Goal: Task Accomplishment & Management: Manage account settings

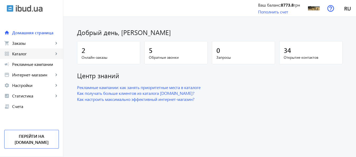
click at [23, 55] on span "Каталог" at bounding box center [32, 53] width 41 height 5
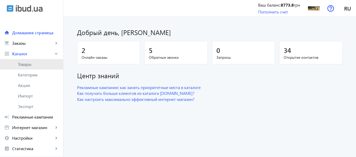
click at [25, 65] on span "Товары" at bounding box center [38, 64] width 41 height 5
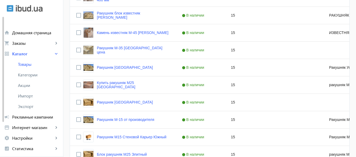
scroll to position [588, 0]
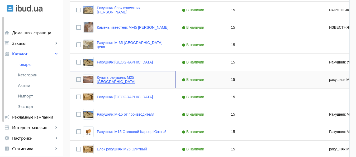
click at [104, 80] on link "Купить ракушняк М25 [GEOGRAPHIC_DATA]" at bounding box center [133, 79] width 72 height 8
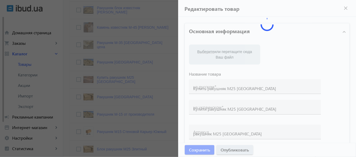
click at [104, 80] on div at bounding box center [178, 78] width 356 height 157
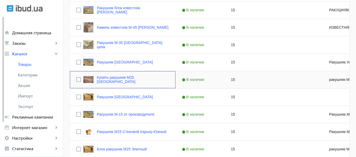
click at [104, 80] on link "Купить ракушняк М25 [GEOGRAPHIC_DATA]" at bounding box center [133, 79] width 72 height 8
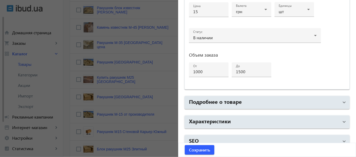
scroll to position [282, 0]
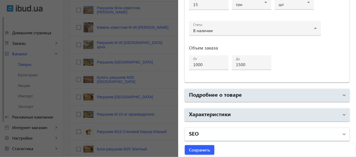
click at [272, 133] on mat-panel-title "SEO" at bounding box center [264, 134] width 150 height 9
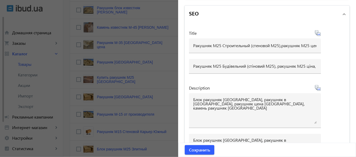
scroll to position [412, 0]
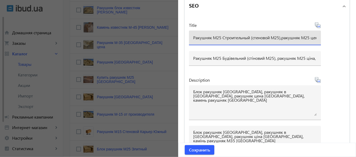
click at [193, 37] on input "Ракушняк М25 Строительный (стеновой М25),ракушняк М25 цена, ракушняк стоимость,…" at bounding box center [254, 38] width 123 height 6
click at [207, 37] on input "Купить Ракушняк М25 Строительный (стеновой М25),ракушняк М25 цена, ракушняк сто…" at bounding box center [254, 38] width 123 height 6
click at [236, 38] on input "Купить ракушняк М25 Строительный (стеновой М25),ракушняк М25 цена, ракушняк сто…" at bounding box center [254, 38] width 123 height 6
click at [233, 37] on input "Купить ракушняк М25 Строительный (стеновой М25),ракушняк М25 цена, ракушняк сто…" at bounding box center [254, 38] width 123 height 6
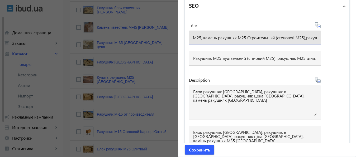
click at [244, 37] on input "Купить ракушняк М25, камень ракушняк М25 Строительный (стеновой М25),ракушняк М…" at bounding box center [254, 38] width 123 height 6
drag, startPoint x: 239, startPoint y: 37, endPoint x: 316, endPoint y: 42, distance: 77.1
click at [316, 40] on input "Купить ракушняк М25, камень ракушняк М25, Блок ракушняк М25 Строительный (стено…" at bounding box center [254, 38] width 123 height 6
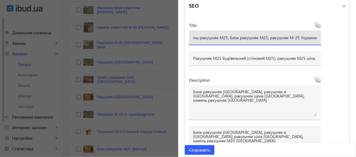
type input "Купить ракушняк М25, камень ракушняк М25, Блок ракушняк М25, ракушняк М-25 Укра…"
click at [314, 37] on div "Купить ракушняк М25, камень ракушняк М25, Блок ракушняк М25, ракушняк М-25 Укра…" at bounding box center [255, 38] width 132 height 15
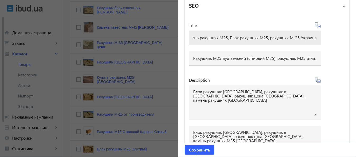
drag, startPoint x: 314, startPoint y: 37, endPoint x: 307, endPoint y: 37, distance: 6.9
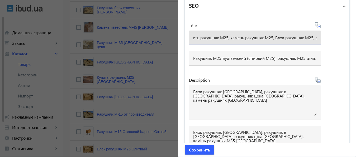
scroll to position [0, 0]
drag, startPoint x: 313, startPoint y: 37, endPoint x: 171, endPoint y: 39, distance: 142.6
click at [193, 39] on input "Купить ракушняк М25, камень ракушняк М25, Блок ракушняк М25, ракушняк М-25 Укра…" at bounding box center [254, 38] width 123 height 6
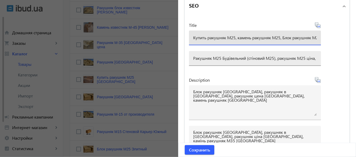
click at [190, 57] on div "Ракушняк М25 Будівельний (стіновий М25), ракушняк М25 ціна, ракушняк вартість, …" at bounding box center [255, 58] width 132 height 15
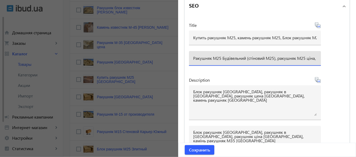
scroll to position [0, 352]
drag, startPoint x: 191, startPoint y: 58, endPoint x: 315, endPoint y: 64, distance: 123.5
click at [315, 61] on input "Ракушняк М25 Будівельний (стіновий М25), ракушняк М25 ціна, ракушняк вартість, …" at bounding box center [254, 58] width 123 height 6
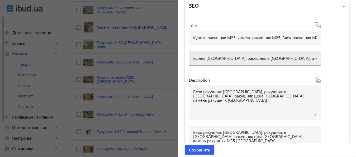
drag, startPoint x: 190, startPoint y: 58, endPoint x: 193, endPoint y: 58, distance: 3.2
drag, startPoint x: 193, startPoint y: 58, endPoint x: 330, endPoint y: 63, distance: 136.9
click at [316, 61] on input "Ракушняк М25 Будівельний (стіновий М25), ракушняк М25 ціна, ракушняк вартість, …" at bounding box center [254, 58] width 123 height 6
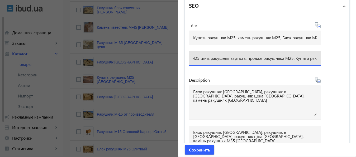
scroll to position [0, 108]
drag, startPoint x: 193, startPoint y: 57, endPoint x: 327, endPoint y: 57, distance: 134.2
click at [316, 57] on input "Ракушняк М25 Будівельний (стіновий М25), ракушняк М25 ціна, ракушняк вартість, …" at bounding box center [254, 58] width 123 height 6
type input "Ракушняк М25 Будівельний (стіновий М25), ракушняк М2"
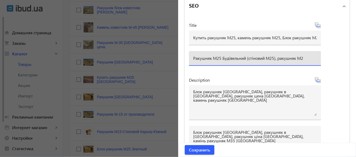
drag, startPoint x: 191, startPoint y: 57, endPoint x: 308, endPoint y: 60, distance: 116.3
click at [308, 60] on input "Ракушняк М25 Будівельний (стіновий М25), ракушняк М2" at bounding box center [254, 58] width 123 height 6
paste input "Купити ракушняк М25, камінь ракушняк М25, блок ракушняк М25, ракушняк М-25 Укра…"
type input "Купити ракушняк М25, камінь ракушняк М25, блок ракушняк М25, ракушняк М-25 Укра…"
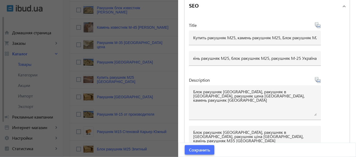
click at [199, 148] on span "Сохранить" at bounding box center [199, 150] width 21 height 6
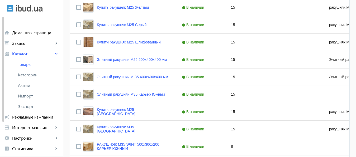
scroll to position [758, 0]
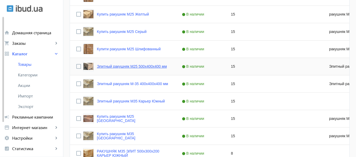
click at [132, 66] on link "Элитный ракушняк М25 500x400x400 мм" at bounding box center [132, 66] width 70 height 4
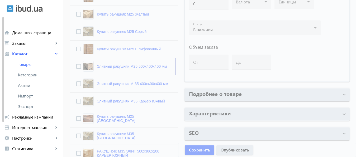
type input "Элитный ракушняк М25 500x400x400 мм"
type input "Елітний рaкушняк М25 400х200х200 мм"
type input "Элитный ракушняк М25"
checkbox input "true"
type input "15"
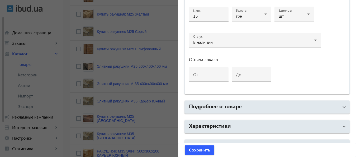
scroll to position [282, 0]
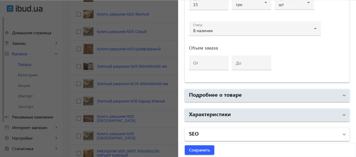
click at [223, 130] on mat-panel-title "SEO" at bounding box center [264, 134] width 150 height 9
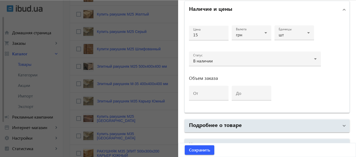
scroll to position [244, 0]
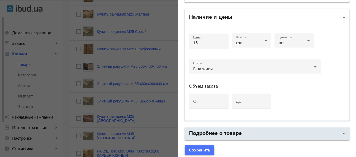
click at [201, 151] on span "Сохранить" at bounding box center [199, 150] width 21 height 6
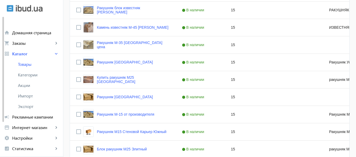
scroll to position [595, 0]
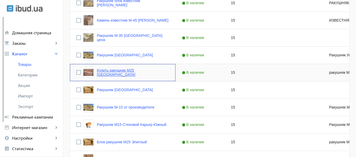
click at [147, 73] on link "Купить ракушняк М25 [GEOGRAPHIC_DATA]" at bounding box center [133, 72] width 72 height 8
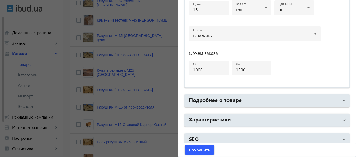
scroll to position [282, 0]
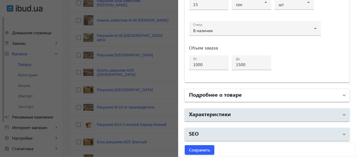
click at [245, 98] on mat-panel-title "Подробнее о товаре" at bounding box center [264, 95] width 150 height 9
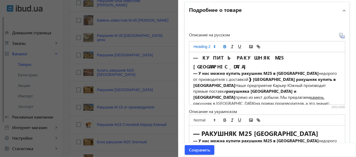
scroll to position [0, 0]
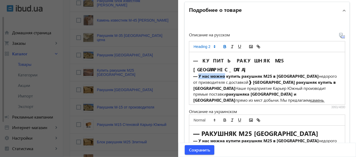
drag, startPoint x: 196, startPoint y: 67, endPoint x: 222, endPoint y: 68, distance: 26.1
click at [222, 73] on strong "— У нас можно купить" at bounding box center [216, 76] width 47 height 6
click at [231, 48] on line "italic" at bounding box center [232, 48] width 2 height 0
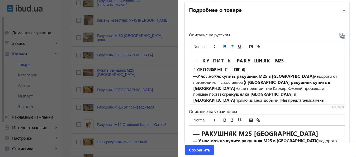
click at [222, 47] on icon "bold" at bounding box center [224, 46] width 5 height 5
click at [267, 73] on strong "ракушняк М25 в [GEOGRAPHIC_DATA]" at bounding box center [274, 76] width 77 height 6
drag, startPoint x: 268, startPoint y: 67, endPoint x: 308, endPoint y: 67, distance: 40.1
click at [308, 73] on strong "ракушняк М25 в [GEOGRAPHIC_DATA]" at bounding box center [274, 76] width 77 height 6
click at [232, 46] on line "italic" at bounding box center [232, 46] width 1 height 3
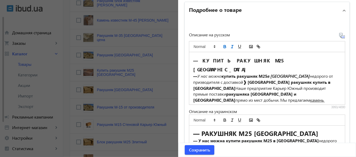
click at [224, 46] on icon "bold" at bounding box center [225, 45] width 2 height 1
click at [327, 56] on h2 "— КУПИТЬ РАКУШНЯК М25 [GEOGRAPHIC_DATA]" at bounding box center [267, 64] width 148 height 18
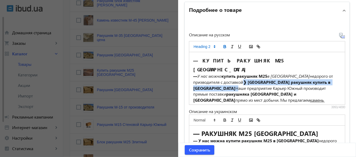
drag, startPoint x: 249, startPoint y: 73, endPoint x: 208, endPoint y: 79, distance: 41.1
click at [208, 79] on p "— У нас можно купить ракушняк М25 в [GEOGRAPHIC_DATA] недорого от призводителя …" at bounding box center [267, 97] width 148 height 48
click at [222, 46] on icon "bold" at bounding box center [224, 46] width 5 height 5
click at [230, 46] on icon "italic" at bounding box center [232, 46] width 5 height 5
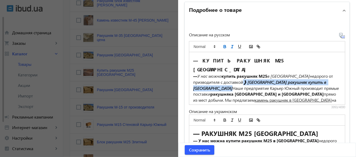
click at [224, 47] on icon "bold" at bounding box center [225, 47] width 2 height 1
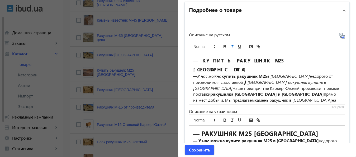
click at [232, 91] on strong "ракушняка [GEOGRAPHIC_DATA] и [GEOGRAPHIC_DATA]" at bounding box center [266, 94] width 113 height 6
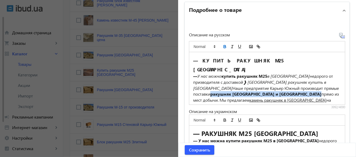
drag, startPoint x: 210, startPoint y: 86, endPoint x: 288, endPoint y: 86, distance: 78.3
click at [288, 86] on p "— У нас можно купить ракушняк М25 в [GEOGRAPHIC_DATA] недорого от призводителя …" at bounding box center [267, 97] width 148 height 48
click at [232, 46] on line "italic" at bounding box center [232, 46] width 1 height 3
click at [224, 47] on icon "bold" at bounding box center [225, 47] width 2 height 1
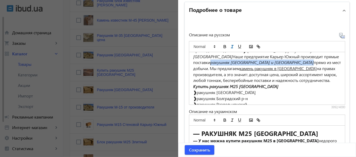
scroll to position [38, 0]
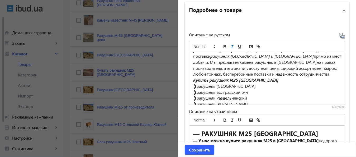
click at [240, 70] on p "— У нас можно купить ракушняк М25 в [GEOGRAPHIC_DATA] недорого от призводителя …" at bounding box center [267, 56] width 148 height 42
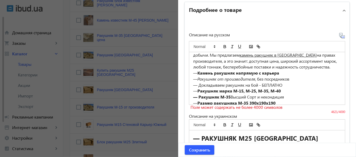
scroll to position [49, 0]
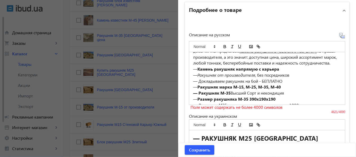
click at [235, 66] on strong "Камень ракушняк напрямую с карьера" at bounding box center [238, 69] width 82 height 6
drag, startPoint x: 235, startPoint y: 66, endPoint x: 243, endPoint y: 66, distance: 8.2
click at [243, 66] on strong "Камень ракушняк М25 напрямую с карьера" at bounding box center [242, 69] width 91 height 6
copy strong "М25"
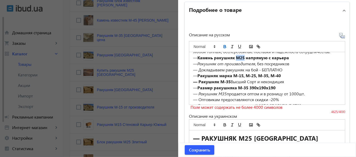
scroll to position [64, 0]
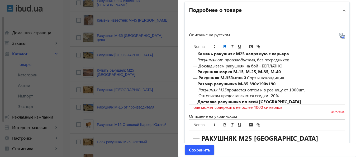
click at [221, 87] on em "— Ракушняк М35" at bounding box center [209, 90] width 33 height 6
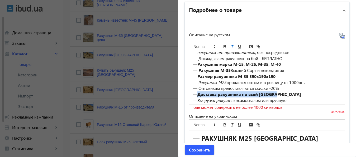
drag, startPoint x: 196, startPoint y: 91, endPoint x: 275, endPoint y: 92, distance: 78.6
click at [275, 92] on p "— Доставка ракушняка по всей [GEOGRAPHIC_DATA]" at bounding box center [267, 94] width 148 height 6
click at [223, 46] on icon "bold" at bounding box center [224, 46] width 5 height 5
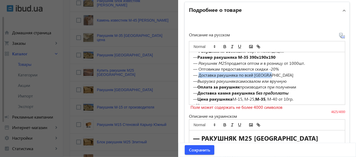
scroll to position [98, 0]
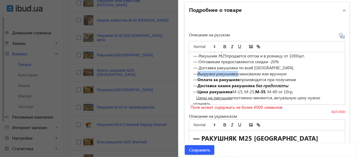
drag, startPoint x: 197, startPoint y: 71, endPoint x: 235, endPoint y: 72, distance: 38.5
click at [235, 72] on em "Выгрузка ракушняка" at bounding box center [217, 74] width 41 height 6
click at [232, 46] on line "italic" at bounding box center [232, 46] width 1 height 3
drag, startPoint x: 196, startPoint y: 76, endPoint x: 238, endPoint y: 76, distance: 42.7
click at [238, 77] on p "— Оплата за ракушняк производится при получении" at bounding box center [267, 80] width 148 height 6
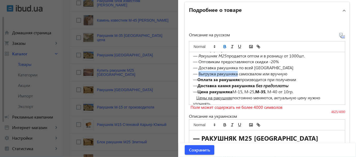
click at [222, 46] on icon "bold" at bounding box center [224, 46] width 5 height 5
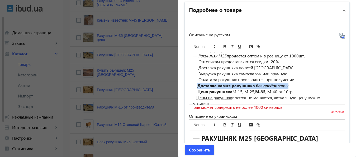
drag, startPoint x: 196, startPoint y: 83, endPoint x: 293, endPoint y: 82, distance: 97.0
click at [293, 83] on p "— Доставка камня ракушняка без предоплаты" at bounding box center [267, 86] width 148 height 6
click at [222, 45] on icon "bold" at bounding box center [224, 46] width 5 height 5
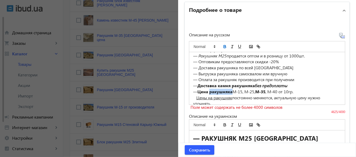
drag, startPoint x: 207, startPoint y: 88, endPoint x: 230, endPoint y: 89, distance: 22.7
click at [230, 89] on strong "Цена ракушняка" at bounding box center [214, 92] width 35 height 6
click at [222, 48] on icon "bold" at bounding box center [224, 46] width 5 height 5
drag, startPoint x: 254, startPoint y: 88, endPoint x: 264, endPoint y: 89, distance: 9.8
click at [263, 89] on strong "М-35" at bounding box center [258, 92] width 10 height 6
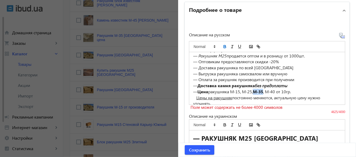
click at [222, 45] on icon "bold" at bounding box center [224, 46] width 5 height 5
click at [243, 89] on p "— Цена ракушняка М-15, М-25, М-35, М-40 от 10гр." at bounding box center [267, 92] width 148 height 6
drag, startPoint x: 243, startPoint y: 88, endPoint x: 252, endPoint y: 88, distance: 8.7
click at [252, 89] on p "— Цена ракушняка М-15, М-25, М-35, М-40 от 10гр." at bounding box center [267, 92] width 148 height 6
click at [230, 46] on icon "italic" at bounding box center [232, 46] width 5 height 5
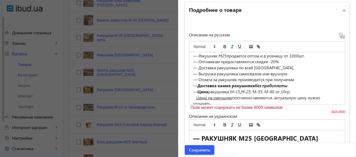
click at [197, 84] on strong "Доставка камня ракушняка без предоплаты" at bounding box center [242, 86] width 90 height 6
drag, startPoint x: 197, startPoint y: 84, endPoint x: 294, endPoint y: 84, distance: 96.8
click at [294, 84] on p "— Доставка камня ракушняка без предоплаты" at bounding box center [267, 86] width 148 height 6
click at [222, 46] on icon "bold" at bounding box center [224, 46] width 5 height 5
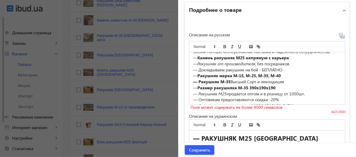
scroll to position [57, 0]
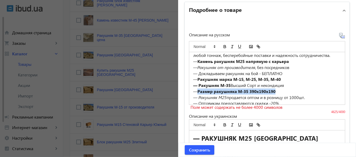
drag, startPoint x: 197, startPoint y: 88, endPoint x: 279, endPoint y: 89, distance: 81.7
click at [279, 89] on p "— Размер ракушняка М-35 390х190х190" at bounding box center [267, 92] width 148 height 6
click at [224, 47] on icon "bold" at bounding box center [225, 47] width 2 height 1
click at [240, 89] on p "— Размер ракушняка М-35 390х190х190" at bounding box center [267, 92] width 148 height 6
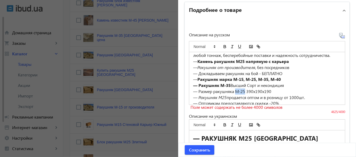
drag, startPoint x: 234, startPoint y: 88, endPoint x: 242, endPoint y: 88, distance: 8.2
click at [242, 89] on p "— Размер ракушняка М-25 390х190х190" at bounding box center [267, 92] width 148 height 6
click at [230, 47] on icon "italic" at bounding box center [232, 46] width 5 height 5
drag, startPoint x: 191, startPoint y: 83, endPoint x: 228, endPoint y: 82, distance: 36.9
click at [228, 83] on strong "— Ракушняк М-35" at bounding box center [211, 86] width 37 height 6
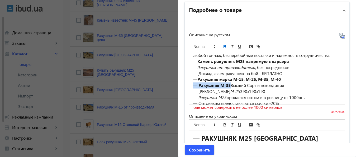
click at [222, 45] on icon "bold" at bounding box center [224, 46] width 5 height 5
click at [223, 83] on p "— Ракушняк М-35 Высший Сорт и некондиция" at bounding box center [267, 86] width 148 height 6
drag, startPoint x: 216, startPoint y: 83, endPoint x: 225, endPoint y: 83, distance: 9.5
click at [225, 83] on p "— Ракушняк М-25 Высший Сорт и некондиция" at bounding box center [267, 86] width 148 height 6
click at [237, 47] on icon "underline" at bounding box center [239, 46] width 5 height 5
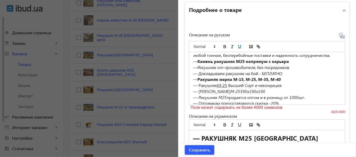
click at [197, 76] on strong "Ракушняк марка М-15, М-25, М-35, М-40" at bounding box center [238, 79] width 83 height 6
drag, startPoint x: 196, startPoint y: 76, endPoint x: 284, endPoint y: 74, distance: 87.8
click at [284, 76] on p "— Ракушняк марка М-15, М-25, М-35, М-40" at bounding box center [267, 79] width 148 height 6
click at [224, 45] on icon "bold" at bounding box center [225, 45] width 2 height 1
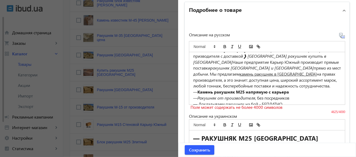
scroll to position [30, 0]
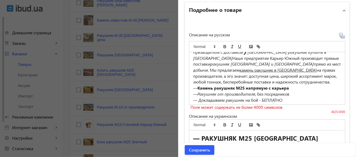
click at [312, 85] on p "— Камень ракушняк М25 напрямую с карьера" at bounding box center [267, 88] width 148 height 6
click at [257, 67] on u "камень ракушняк в [GEOGRAPHIC_DATA]" at bounding box center [277, 70] width 77 height 6
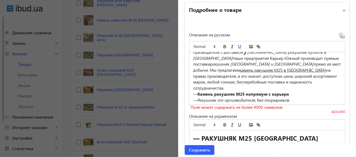
click at [269, 67] on u "камень ракушняк М25 в [GEOGRAPHIC_DATA]" at bounding box center [282, 70] width 86 height 6
click at [285, 67] on u "камень ракушняк М25 [GEOGRAPHIC_DATA]" at bounding box center [280, 70] width 83 height 6
click at [301, 67] on u "камень ракушняк М25 [GEOGRAPHIC_DATA]" at bounding box center [280, 70] width 83 height 6
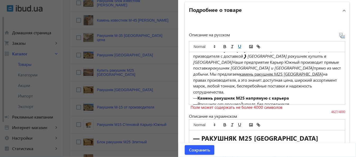
scroll to position [38, 0]
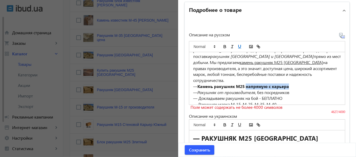
drag, startPoint x: 244, startPoint y: 78, endPoint x: 297, endPoint y: 77, distance: 52.5
click at [297, 84] on p "— Камень ракушняк М25 напрямую с карьера" at bounding box center [267, 87] width 148 height 6
click at [222, 46] on icon "bold" at bounding box center [224, 46] width 5 height 5
click at [316, 90] on p "— Ракушняк от производителя , без посредников" at bounding box center [267, 93] width 148 height 6
drag, startPoint x: 235, startPoint y: 77, endPoint x: 242, endPoint y: 77, distance: 7.4
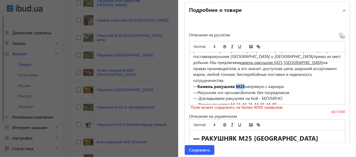
click at [242, 84] on strong "Камень ракушняк М25" at bounding box center [220, 87] width 47 height 6
click at [230, 46] on icon "italic" at bounding box center [232, 46] width 5 height 5
click at [302, 70] on p "— У нас можно купить ракушняк М25 в [GEOGRAPHIC_DATA] недорого от призводителя …" at bounding box center [267, 60] width 148 height 48
drag, startPoint x: 196, startPoint y: 77, endPoint x: 211, endPoint y: 77, distance: 14.5
click at [211, 84] on strong "Камень ракушняк М25" at bounding box center [220, 87] width 47 height 6
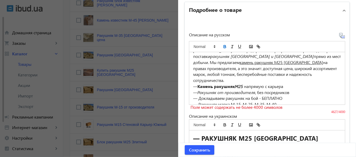
click at [310, 84] on p "— Камень ракушняк М25 напрямую с карьера" at bounding box center [267, 87] width 148 height 6
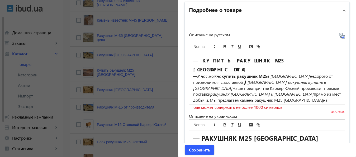
drag, startPoint x: 209, startPoint y: 86, endPoint x: 284, endPoint y: 85, distance: 75.1
click at [284, 85] on p "— У нас можно купить ракушняк М25 в [GEOGRAPHIC_DATA] недорого от призводителя …" at bounding box center [267, 97] width 148 height 48
click at [230, 47] on icon "italic" at bounding box center [232, 46] width 5 height 5
click at [230, 46] on icon "italic" at bounding box center [232, 46] width 5 height 5
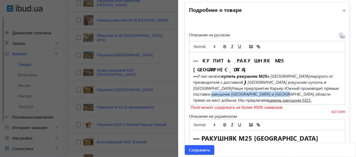
click at [283, 85] on p "— У нас можно купить ракушняк М25 в [GEOGRAPHIC_DATA] недорого от призводителя …" at bounding box center [267, 97] width 148 height 48
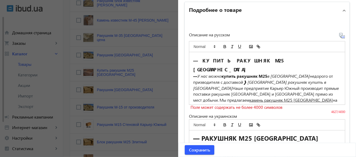
click at [266, 85] on p "— У нас можно купить ракушняк М25 в [GEOGRAPHIC_DATA] недорого от призводителя …" at bounding box center [267, 97] width 148 height 48
drag, startPoint x: 191, startPoint y: 68, endPoint x: 194, endPoint y: 69, distance: 3.2
click at [194, 73] on strong "—" at bounding box center [195, 76] width 4 height 6
click at [222, 46] on icon "bold" at bounding box center [224, 46] width 5 height 5
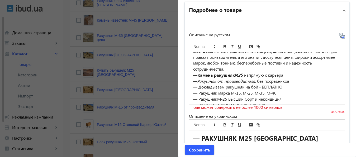
scroll to position [57, 0]
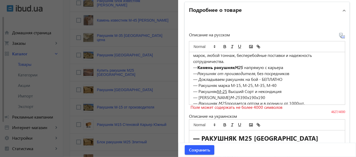
click at [236, 83] on p "— Ракушняк марка М-15, М-25, М-35, М-40" at bounding box center [267, 86] width 148 height 6
click at [248, 83] on p "— Ракушняк марка М-25, М-25, М-35, М-40" at bounding box center [267, 86] width 148 height 6
click at [260, 83] on p "— Ракушняк марка М-25, М-35, М-35, М-40" at bounding box center [267, 86] width 148 height 6
click at [232, 95] on p "— Размер ракушняка М-25 390х190х190" at bounding box center [267, 98] width 148 height 6
drag, startPoint x: 242, startPoint y: 89, endPoint x: 271, endPoint y: 88, distance: 28.7
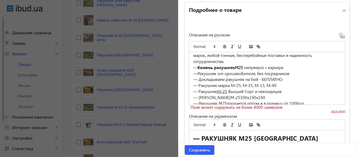
click at [271, 95] on p "— Размер ракушняк М-25 390х190х190" at bounding box center [267, 98] width 148 height 6
click at [230, 45] on icon "italic" at bounding box center [232, 46] width 5 height 5
click at [301, 89] on p "— Ракушняк М-25 Высший Сорт и некондиция" at bounding box center [267, 92] width 148 height 6
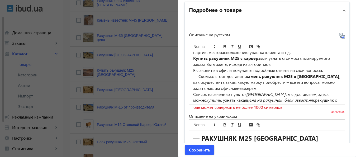
scroll to position [349, 0]
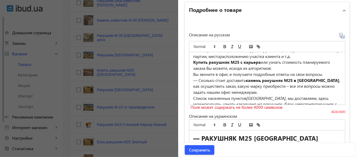
drag, startPoint x: 245, startPoint y: 72, endPoint x: 208, endPoint y: 79, distance: 37.4
click at [208, 79] on p "— Сколько стоит доставить камень ракушняк М25 в [GEOGRAPHIC_DATA] , как осущест…" at bounding box center [267, 87] width 148 height 18
click at [230, 47] on icon "italic" at bounding box center [232, 46] width 5 height 5
click at [223, 46] on icon "bold" at bounding box center [224, 46] width 5 height 5
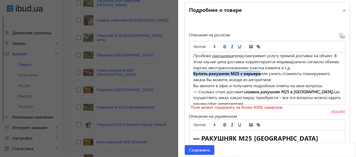
drag, startPoint x: 192, startPoint y: 64, endPoint x: 257, endPoint y: 64, distance: 64.9
click at [257, 71] on strong "Купить ракушняк М25 с карьера" at bounding box center [226, 74] width 67 height 6
click at [223, 47] on icon "bold" at bounding box center [224, 46] width 5 height 5
drag, startPoint x: 245, startPoint y: 81, endPoint x: 209, endPoint y: 88, distance: 35.9
click at [209, 89] on p "— Сколько стоит доставить камень ракушняк М25 в [GEOGRAPHIC_DATA], как осуществ…" at bounding box center [267, 98] width 148 height 18
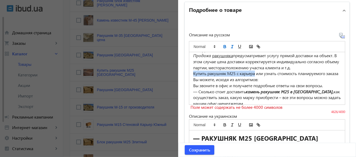
click at [230, 45] on icon "italic" at bounding box center [232, 46] width 5 height 5
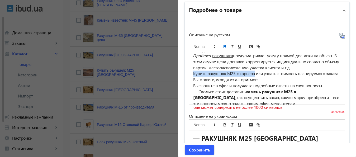
click at [224, 47] on icon "bold" at bounding box center [225, 47] width 2 height 1
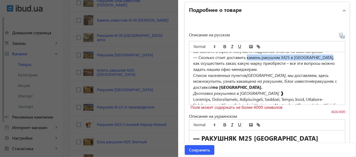
scroll to position [376, 0]
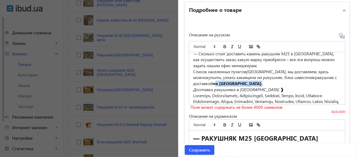
drag, startPoint x: 234, startPoint y: 76, endPoint x: 281, endPoint y: 75, distance: 46.9
click at [281, 75] on p "Список населенных пунктов [GEOGRAPHIC_DATA] , мы доставляем, здесь можно купить…" at bounding box center [267, 78] width 148 height 18
click at [223, 46] on icon "bold" at bounding box center [224, 46] width 5 height 5
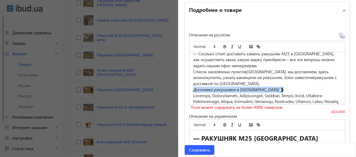
drag, startPoint x: 191, startPoint y: 80, endPoint x: 280, endPoint y: 81, distance: 88.9
click at [280, 87] on p "Доставка ракушняка в [GEOGRAPHIC_DATA] ❱" at bounding box center [267, 90] width 148 height 6
click at [230, 45] on icon "italic" at bounding box center [232, 46] width 5 height 5
click at [287, 87] on p "Доставка ракушняка в [GEOGRAPHIC_DATA] ❱" at bounding box center [267, 90] width 148 height 6
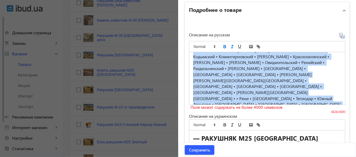
scroll to position [563, 0]
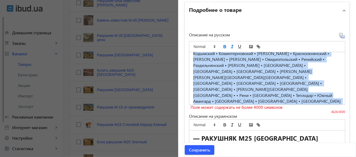
drag, startPoint x: 191, startPoint y: 70, endPoint x: 318, endPoint y: 102, distance: 131.9
click at [318, 102] on div "— КУПИТЬ РАКУШНЯК М25 [GEOGRAPHIC_DATA] — У нас можно купить ракушняк М25 в [GE…" at bounding box center [267, 78] width 156 height 52
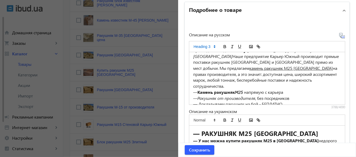
scroll to position [42, 0]
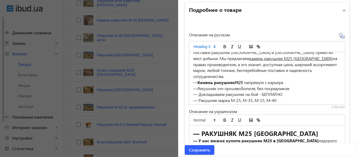
click at [244, 65] on p "— У нас можно купить ракушняк М25 в [GEOGRAPHIC_DATA] недорого от призводителя …" at bounding box center [267, 56] width 148 height 48
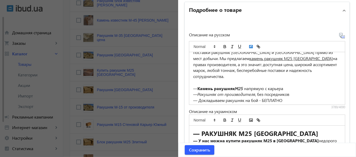
click at [249, 46] on rect "image" at bounding box center [250, 46] width 3 height 3
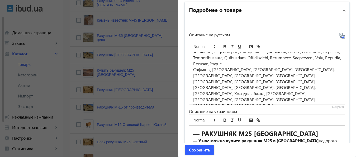
scroll to position [470, 0]
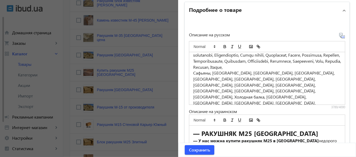
click at [317, 112] on p at bounding box center [267, 115] width 148 height 6
click at [250, 46] on polyline "image" at bounding box center [251, 46] width 2 height 1
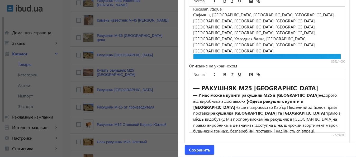
scroll to position [418, 0]
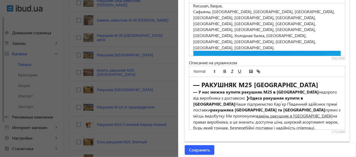
click at [201, 84] on strong "— РАКУШНЯК М25 [GEOGRAPHIC_DATA]" at bounding box center [255, 84] width 125 height 8
click at [199, 84] on strong "— РАКУШНЯК М25 [GEOGRAPHIC_DATA]" at bounding box center [255, 84] width 125 height 8
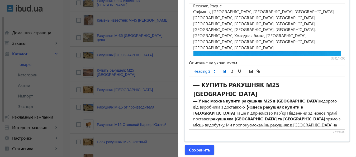
click at [221, 95] on h2 "— КУПИТЬ РАКУШНЯК М25 [GEOGRAPHIC_DATA]" at bounding box center [267, 89] width 148 height 18
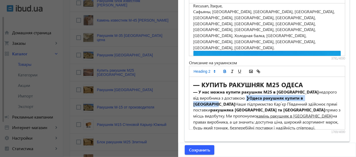
drag, startPoint x: 244, startPoint y: 98, endPoint x: 327, endPoint y: 98, distance: 83.6
click at [327, 98] on p "— У нас можна купити ракушняк М25 в [GEOGRAPHIC_DATA] недорого від виробника з …" at bounding box center [267, 110] width 148 height 42
click at [223, 70] on icon "bold" at bounding box center [224, 71] width 5 height 5
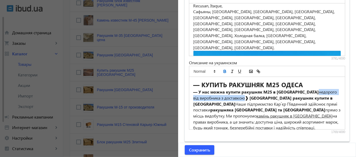
click at [190, 104] on div "— КУПИТЬ РАКУШНЯК М25 ОДЕСА — У нас можна купити ракушняк М25 в [GEOGRAPHIC_DAT…" at bounding box center [267, 103] width 156 height 52
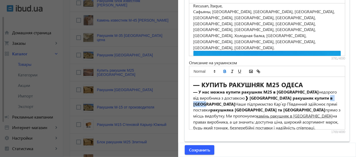
drag, startPoint x: 190, startPoint y: 104, endPoint x: 206, endPoint y: 103, distance: 15.8
click at [206, 103] on div "— КУПИТЬ РАКУШНЯК М25 ОДЕСА — У нас можна купити ракушняк М25 в [GEOGRAPHIC_DAT…" at bounding box center [267, 103] width 156 height 52
click at [223, 71] on icon "bold" at bounding box center [224, 71] width 5 height 5
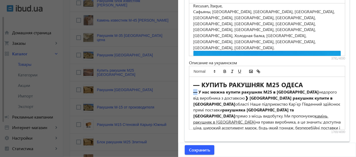
drag, startPoint x: 190, startPoint y: 92, endPoint x: 195, endPoint y: 92, distance: 4.5
click at [195, 92] on div "— КУПИТЬ РАКУШНЯК М25 ОДЕСА — У нас можна купити ракушняк М25 в [GEOGRAPHIC_DAT…" at bounding box center [267, 103] width 156 height 52
click at [224, 71] on icon "bold" at bounding box center [225, 71] width 2 height 1
click at [197, 92] on strong "У нас можна купити ракушняк М25 в [GEOGRAPHIC_DATA]" at bounding box center [257, 92] width 120 height 6
drag, startPoint x: 196, startPoint y: 92, endPoint x: 222, endPoint y: 93, distance: 26.1
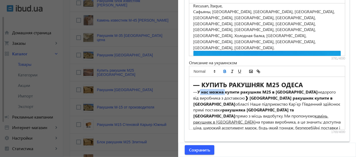
click at [222, 93] on strong "У нас можна купити ракушняк М25 в [GEOGRAPHIC_DATA]" at bounding box center [257, 92] width 120 height 6
click at [230, 71] on icon "italic" at bounding box center [232, 71] width 5 height 5
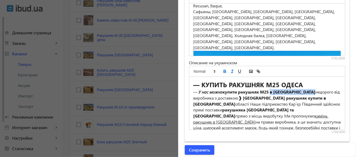
drag, startPoint x: 269, startPoint y: 91, endPoint x: 308, endPoint y: 93, distance: 39.1
click at [308, 93] on strong "У нас можна купити ракушняк М25 в [GEOGRAPHIC_DATA]" at bounding box center [256, 92] width 118 height 6
click at [231, 70] on icon "italic" at bounding box center [232, 71] width 5 height 5
click at [222, 71] on icon "bold" at bounding box center [224, 71] width 5 height 5
click at [245, 99] on strong "❱ [GEOGRAPHIC_DATA] ракушняк купити в [GEOGRAPHIC_DATA]" at bounding box center [260, 101] width 134 height 12
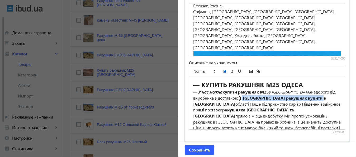
drag, startPoint x: 245, startPoint y: 99, endPoint x: 327, endPoint y: 99, distance: 82.3
click at [327, 99] on p "— У нас можна купити ракушняк М25 в [GEOGRAPHIC_DATA] недорого від виробника з …" at bounding box center [267, 113] width 148 height 48
click at [224, 71] on icon "bold" at bounding box center [225, 71] width 2 height 1
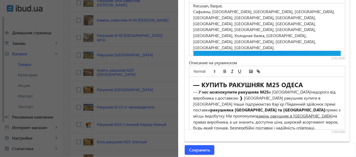
click at [189, 111] on div "— КУПИТЬ РАКУШНЯК М25 ОДЕСА — У нас можна купити ракушняк М25 в [GEOGRAPHIC_DAT…" at bounding box center [267, 103] width 156 height 52
drag, startPoint x: 189, startPoint y: 111, endPoint x: 264, endPoint y: 111, distance: 75.4
click at [264, 111] on div "— КУПИТЬ РАКУШНЯК М25 ОДЕСА — У нас можна купити ракушняк М25 в [GEOGRAPHIC_DAT…" at bounding box center [267, 103] width 156 height 52
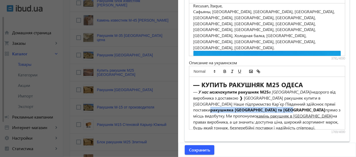
drag, startPoint x: 191, startPoint y: 110, endPoint x: 269, endPoint y: 110, distance: 77.8
click at [269, 110] on strong "ракушняка [GEOGRAPHIC_DATA] та [GEOGRAPHIC_DATA]" at bounding box center [267, 110] width 115 height 6
click at [222, 70] on icon "bold" at bounding box center [224, 71] width 5 height 5
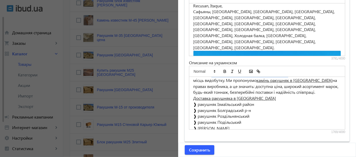
scroll to position [37, 0]
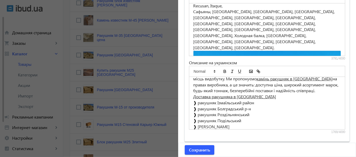
click at [303, 94] on p "Доставка ракушняка в [GEOGRAPHIC_DATA]" at bounding box center [267, 97] width 148 height 6
click at [193, 96] on u "Доставка ракушняка в [GEOGRAPHIC_DATA]" at bounding box center [234, 97] width 83 height 6
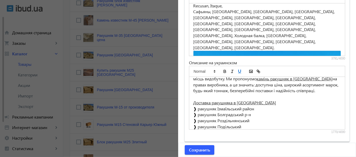
click at [193, 96] on p at bounding box center [267, 97] width 148 height 6
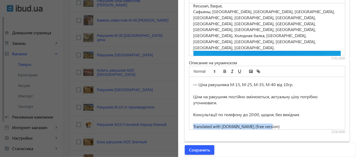
drag, startPoint x: 190, startPoint y: 125, endPoint x: 287, endPoint y: 127, distance: 97.0
click at [287, 127] on div "— КУПИТЬ РАКУШНЯК М25 ОДЕСА — У нас можна купити ракушняк М25 в [GEOGRAPHIC_DAT…" at bounding box center [267, 103] width 156 height 52
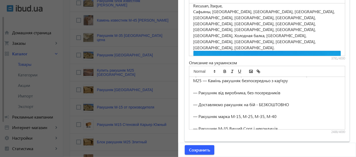
scroll to position [31, 0]
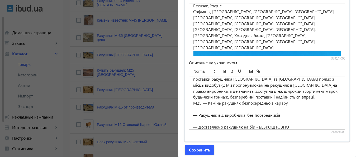
click at [200, 103] on p "М25 — Камінь ракушняк безпосередньо з кар'єру" at bounding box center [267, 103] width 148 height 6
click at [231, 103] on p "— Камінь ракушняк безпосередньо з кар'єру" at bounding box center [267, 103] width 148 height 6
drag, startPoint x: 230, startPoint y: 103, endPoint x: 238, endPoint y: 103, distance: 7.9
click at [238, 103] on p "— Камінь ракушняк М25 безпосередньо з кар'єру" at bounding box center [267, 103] width 148 height 6
click at [230, 71] on icon "italic" at bounding box center [232, 71] width 5 height 5
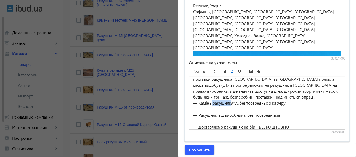
drag, startPoint x: 210, startPoint y: 103, endPoint x: 229, endPoint y: 104, distance: 18.5
click at [229, 104] on p "— Камінь ракушняк М25 безпосередньо з кар'єру" at bounding box center [267, 103] width 148 height 6
click at [230, 70] on icon "italic" at bounding box center [232, 71] width 5 height 5
click at [294, 107] on p at bounding box center [267, 109] width 148 height 6
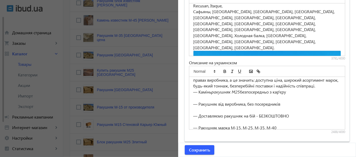
scroll to position [45, 0]
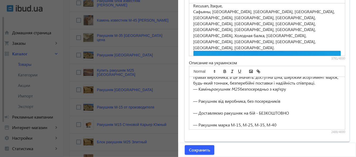
click at [197, 100] on p "— Ракушняк від виробника, без посередників" at bounding box center [267, 101] width 148 height 6
click at [213, 100] on p "— Купити Ракушняк від виробника, без посередників" at bounding box center [267, 101] width 148 height 6
click at [230, 101] on p "— Купити ракушняк від виробника, без посередників" at bounding box center [267, 101] width 148 height 6
click at [235, 101] on p "— Купити ракушняк М25від виробника, без посередників" at bounding box center [267, 101] width 148 height 6
drag, startPoint x: 231, startPoint y: 101, endPoint x: 239, endPoint y: 101, distance: 8.4
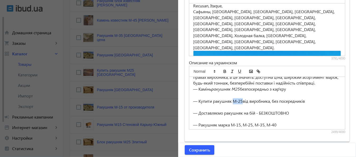
click at [239, 101] on p "— Купити ракушняк М-25від виробника, без посередників" at bounding box center [267, 101] width 148 height 6
click at [231, 73] on line "italic" at bounding box center [232, 73] width 2 height 0
click at [240, 101] on p "— Купити ракушняк М-25 від виробника, без посередників" at bounding box center [267, 101] width 148 height 6
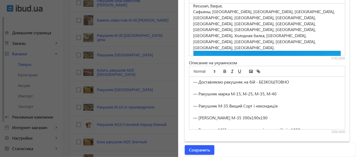
scroll to position [84, 0]
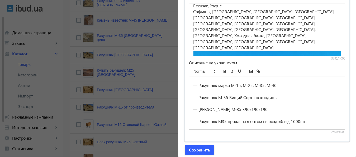
click at [223, 97] on p "— Ракушняк М-35 Вищий Сорт і некондиція" at bounding box center [267, 98] width 148 height 6
drag, startPoint x: 192, startPoint y: 97, endPoint x: 226, endPoint y: 99, distance: 33.8
click at [226, 99] on p "— Ракушняк М-25 Вищий Сорт і некондиція" at bounding box center [267, 98] width 148 height 6
click at [222, 70] on icon "bold" at bounding box center [224, 71] width 5 height 5
click at [295, 99] on p "— Ракушняк М-25 Вищий Сорт і некондиція" at bounding box center [267, 98] width 148 height 6
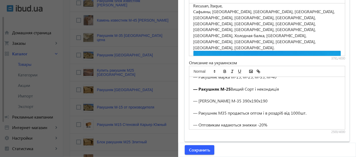
scroll to position [104, 0]
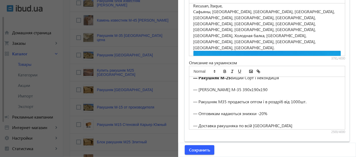
click at [239, 90] on p "— [PERSON_NAME] М-35 390х190х190" at bounding box center [267, 90] width 148 height 6
drag, startPoint x: 233, startPoint y: 89, endPoint x: 269, endPoint y: 90, distance: 36.4
click at [269, 90] on p "— [PERSON_NAME] М-25 390х190х190" at bounding box center [267, 90] width 148 height 6
click at [230, 71] on icon "italic" at bounding box center [232, 71] width 5 height 5
drag, startPoint x: 196, startPoint y: 90, endPoint x: 208, endPoint y: 89, distance: 11.9
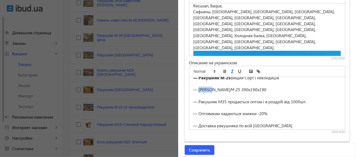
click at [208, 89] on p "— [PERSON_NAME] М-25 390х190х190" at bounding box center [267, 90] width 148 height 6
click at [230, 70] on icon "italic" at bounding box center [232, 71] width 5 height 5
click at [287, 87] on p "— [PERSON_NAME] М-25 390х190х190" at bounding box center [267, 90] width 148 height 6
click at [231, 90] on p "— [PERSON_NAME] М-25 390х190х190" at bounding box center [267, 90] width 148 height 6
click at [221, 102] on p "— Ракушняк М35 продається оптом і в роздріб від 1000шт." at bounding box center [267, 102] width 148 height 6
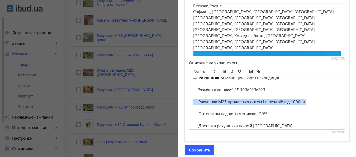
drag, startPoint x: 191, startPoint y: 102, endPoint x: 312, endPoint y: 101, distance: 120.2
click at [312, 101] on p "— Ракушняк М25 продається оптом і в роздріб від 1000шт." at bounding box center [267, 102] width 148 height 6
click at [224, 72] on icon "bold" at bounding box center [225, 71] width 2 height 1
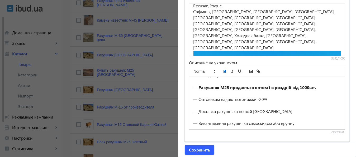
scroll to position [121, 0]
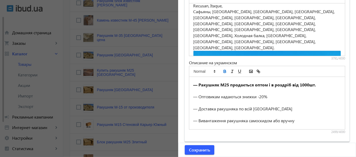
click at [238, 109] on p "— Доставка ракушняка по всій [GEOGRAPHIC_DATA]" at bounding box center [267, 109] width 148 height 6
drag, startPoint x: 192, startPoint y: 108, endPoint x: 288, endPoint y: 109, distance: 96.2
click at [288, 109] on p "— Доставка ракушняка М25 по всій [GEOGRAPHIC_DATA]" at bounding box center [267, 109] width 148 height 6
click at [223, 70] on icon "bold" at bounding box center [224, 71] width 5 height 5
click at [248, 121] on p "— Вивантаження ракушняка самоскидом або вручну" at bounding box center [267, 121] width 148 height 6
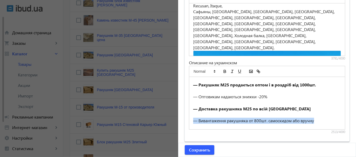
drag, startPoint x: 192, startPoint y: 120, endPoint x: 320, endPoint y: 120, distance: 127.9
click at [320, 120] on p "— Вивантаження ракушняка от 800шт. самоскидом або вручну" at bounding box center [267, 121] width 148 height 6
click at [230, 70] on icon "italic" at bounding box center [232, 71] width 5 height 5
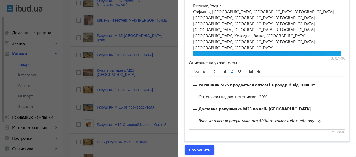
click at [325, 106] on p "— Доставка ракушняка М25 по всій [GEOGRAPHIC_DATA]" at bounding box center [267, 109] width 148 height 6
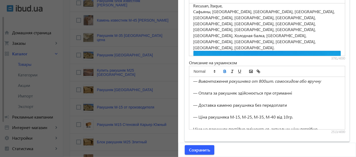
scroll to position [166, 0]
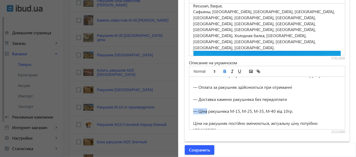
drag, startPoint x: 191, startPoint y: 111, endPoint x: 204, endPoint y: 111, distance: 13.7
click at [204, 111] on p "— Ціна ракушняка М-15, М-25, М-35, М-40 від 10гр." at bounding box center [267, 111] width 148 height 6
click at [222, 71] on icon "bold" at bounding box center [224, 71] width 5 height 5
drag, startPoint x: 241, startPoint y: 112, endPoint x: 252, endPoint y: 112, distance: 10.0
click at [252, 112] on p "— Ціна ракушняка М-15, М-25, М-35, М-40 від 10гр." at bounding box center [267, 111] width 148 height 6
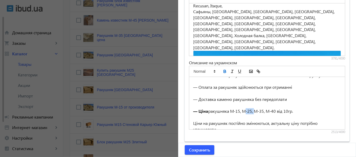
click at [224, 71] on icon "bold" at bounding box center [225, 71] width 2 height 1
click at [321, 104] on p at bounding box center [267, 106] width 148 height 6
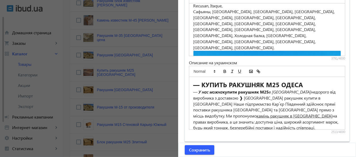
scroll to position [31, 0]
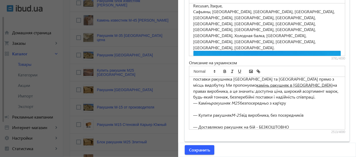
click at [308, 96] on p "— У нас можна купити ракушняк М25 в [GEOGRAPHIC_DATA] недорого від виробника з …" at bounding box center [267, 79] width 148 height 42
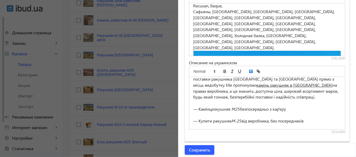
click at [248, 70] on icon "image" at bounding box center [250, 71] width 5 height 5
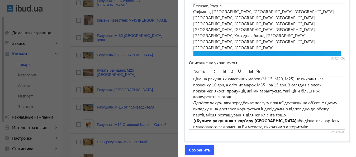
scroll to position [424, 0]
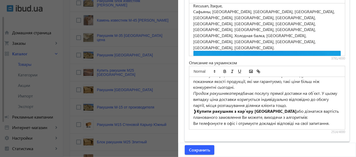
click at [332, 124] on div "— КУПИТЬ РАКУШНЯК М25 ОДЕСА — У нас можна купити ракушняк М25 в [GEOGRAPHIC_DAT…" at bounding box center [267, 103] width 156 height 52
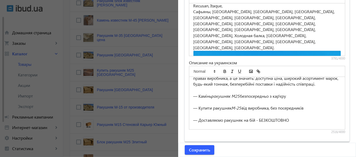
scroll to position [37, 0]
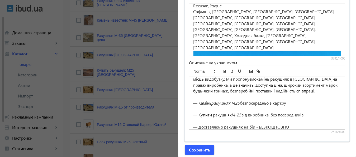
click at [196, 96] on p at bounding box center [267, 97] width 148 height 6
click at [250, 71] on polyline "image" at bounding box center [251, 71] width 2 height 1
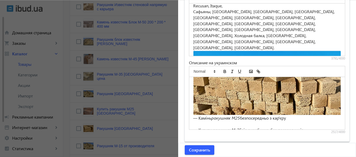
scroll to position [113, 0]
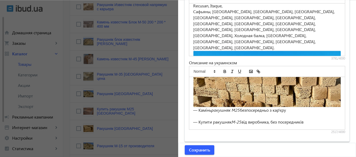
click at [193, 108] on p "— Камінь ракушняк М25 безпосередньо з кар'єру" at bounding box center [267, 110] width 148 height 6
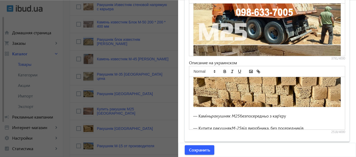
scroll to position [592, 0]
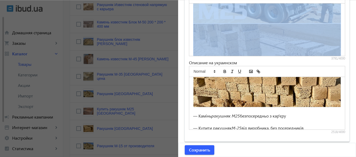
click at [310, 40] on img at bounding box center [267, 63] width 148 height 80
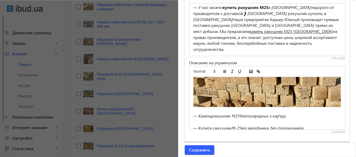
scroll to position [35, 0]
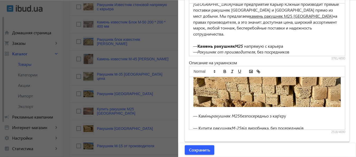
click at [270, 27] on p "— У нас можно купить ракушняк М25 в [GEOGRAPHIC_DATA] недорого от призводителя …" at bounding box center [267, 13] width 148 height 48
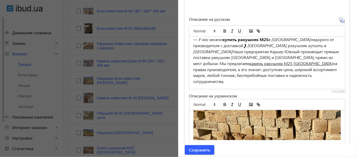
scroll to position [384, 0]
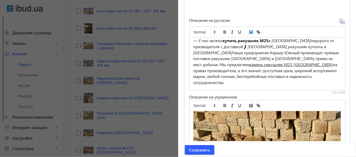
click at [250, 32] on polyline "image" at bounding box center [251, 32] width 2 height 1
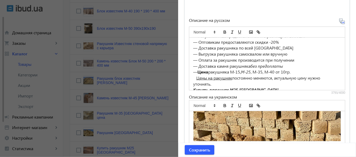
scroll to position [228, 0]
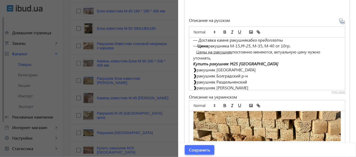
click at [198, 150] on span "Сохранить" at bounding box center [199, 150] width 21 height 6
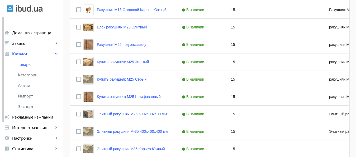
scroll to position [723, 0]
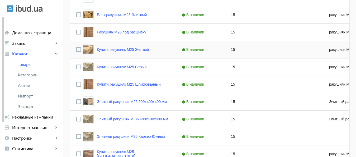
click at [127, 49] on link "Купить ракушняк М25 Желтый" at bounding box center [123, 49] width 52 height 4
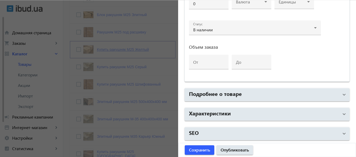
type input "Купить ракушняк М25 Желтый"
type input "Купити ракушняк М25 Жовтий"
type input "ракушняк М25 [GEOGRAPHIC_DATA]"
checkbox input "true"
type input "15"
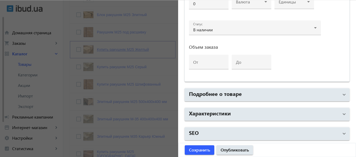
type input "1000"
type input "1500"
type input "Ракушняк М25 Строительный (ракушняк стеновой М25),ракушняк М25 цена, ракушняк с…"
type input "Ракушняк М25 Будівельний (ракушняк стіновий М25), ракушняк М25 ціна, ракушняк в…"
type textarea "Блок ракушняк [GEOGRAPHIC_DATA], ракушняк в [GEOGRAPHIC_DATA], ракушняк цена [G…"
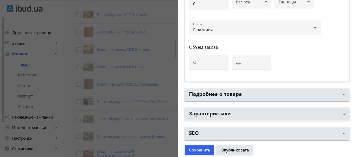
type textarea "Блок ракушняк М25 [GEOGRAPHIC_DATA], ракушняк М25 в [GEOGRAPHIC_DATA], ракушняк…"
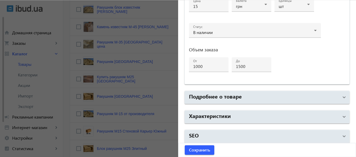
scroll to position [282, 0]
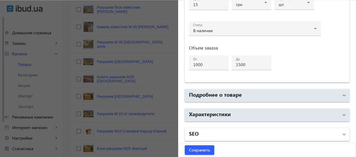
click at [248, 136] on mat-panel-title "SEO" at bounding box center [264, 134] width 150 height 9
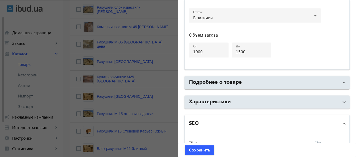
scroll to position [283, 0]
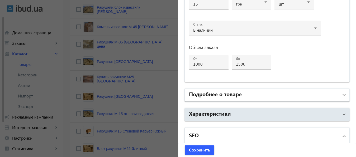
click at [285, 96] on mat-panel-title "Подробнее о товаре" at bounding box center [264, 94] width 150 height 9
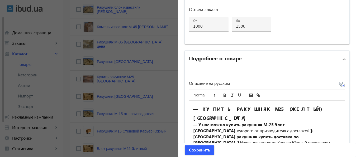
scroll to position [318, 0]
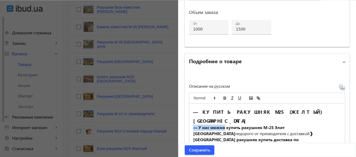
drag, startPoint x: 191, startPoint y: 118, endPoint x: 223, endPoint y: 120, distance: 31.7
click at [223, 125] on strong "— У нас можно купить" at bounding box center [216, 128] width 47 height 6
click at [232, 99] on line "italic" at bounding box center [232, 98] width 1 height 3
click at [224, 98] on icon "bold" at bounding box center [225, 98] width 2 height 1
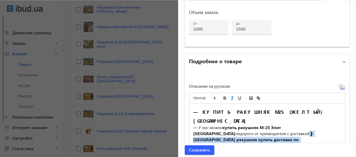
drag, startPoint x: 243, startPoint y: 124, endPoint x: 213, endPoint y: 130, distance: 30.7
click at [213, 130] on p "— У нас можно купить ракушняк М-25 Элит Украина недорого от призводителя с дост…" at bounding box center [267, 152] width 148 height 54
click at [224, 99] on icon "bold" at bounding box center [225, 98] width 2 height 1
click at [232, 98] on line "italic" at bounding box center [232, 98] width 1 height 3
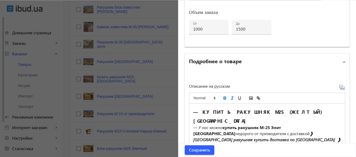
click at [317, 112] on h2 "— КУПИТЬ РАКУШНЯК М25 (ЖЕЛТЫЙ) [GEOGRAPHIC_DATA]" at bounding box center [267, 116] width 148 height 18
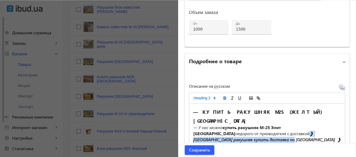
drag, startPoint x: 243, startPoint y: 125, endPoint x: 212, endPoint y: 130, distance: 32.1
click at [212, 131] on em "❱ [GEOGRAPHIC_DATA] ракушняк купить доставка по [GEOGRAPHIC_DATA] ❱" at bounding box center [266, 137] width 147 height 12
click at [222, 97] on icon "bold" at bounding box center [224, 98] width 5 height 5
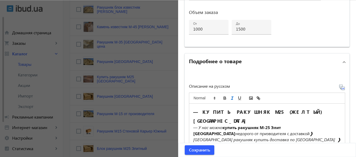
scroll to position [17, 0]
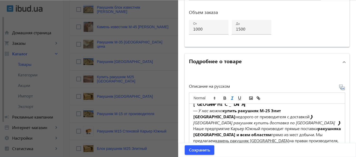
click at [232, 126] on strong "ракушняка [GEOGRAPHIC_DATA] и всем областям" at bounding box center [267, 132] width 149 height 12
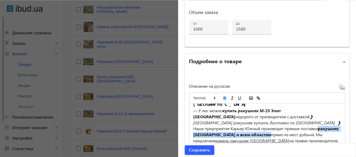
drag, startPoint x: 209, startPoint y: 120, endPoint x: 282, endPoint y: 120, distance: 73.0
click at [282, 120] on p "— У нас можно купить ракушняк М-25 Элит Украина недорого от призводителя с дост…" at bounding box center [267, 132] width 148 height 48
click at [230, 98] on icon "italic" at bounding box center [232, 98] width 5 height 5
click at [224, 97] on icon "bold" at bounding box center [225, 97] width 2 height 1
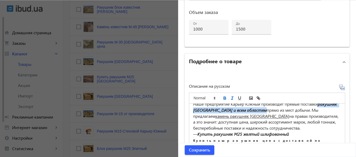
scroll to position [45, 0]
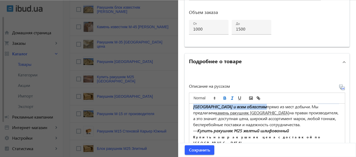
drag, startPoint x: 193, startPoint y: 116, endPoint x: 303, endPoint y: 115, distance: 110.5
click at [303, 128] on p "— Купить ракушняк М25 желтый шлифованный" at bounding box center [267, 131] width 148 height 6
click at [224, 98] on icon "bold" at bounding box center [225, 98] width 2 height 1
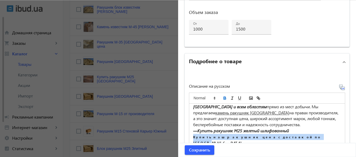
drag, startPoint x: 190, startPoint y: 122, endPoint x: 269, endPoint y: 123, distance: 78.8
click at [269, 123] on div "— КУПИТЬ РАКУШНЯК М25 (ЖЕЛТЫЙ) [GEOGRAPHIC_DATA] — У нас можно купить ракушняк …" at bounding box center [267, 130] width 156 height 52
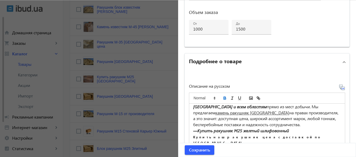
click at [193, 135] on strong "Купить наш ракушняк цена с доставкой по [GEOGRAPHIC_DATA]" at bounding box center [257, 140] width 129 height 10
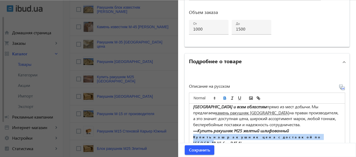
drag, startPoint x: 191, startPoint y: 122, endPoint x: 280, endPoint y: 122, distance: 89.4
click at [280, 134] on p "Купить наш ракушняк цена с доставкой по [GEOGRAPHIC_DATA]" at bounding box center [267, 140] width 148 height 12
click at [222, 97] on icon "bold" at bounding box center [224, 98] width 5 height 5
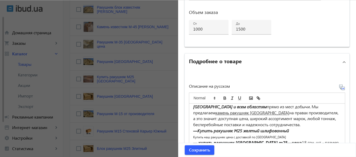
click at [275, 134] on p "Купить наш ракушняк цена с доставкой по [GEOGRAPHIC_DATA]" at bounding box center [267, 137] width 148 height 6
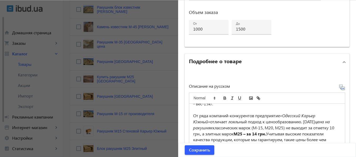
scroll to position [515, 0]
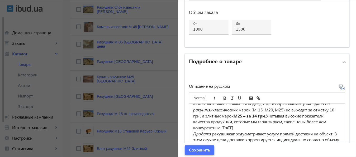
click at [203, 149] on span "Сохранить" at bounding box center [199, 150] width 21 height 6
click at [203, 149] on div "Сохранить" at bounding box center [266, 150] width 177 height 14
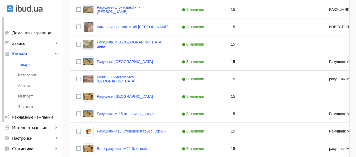
scroll to position [0, 0]
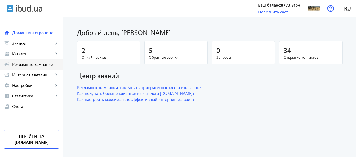
click at [35, 64] on span "Рекламные кампании" at bounding box center [35, 64] width 47 height 5
